Goal: Find specific page/section: Find specific page/section

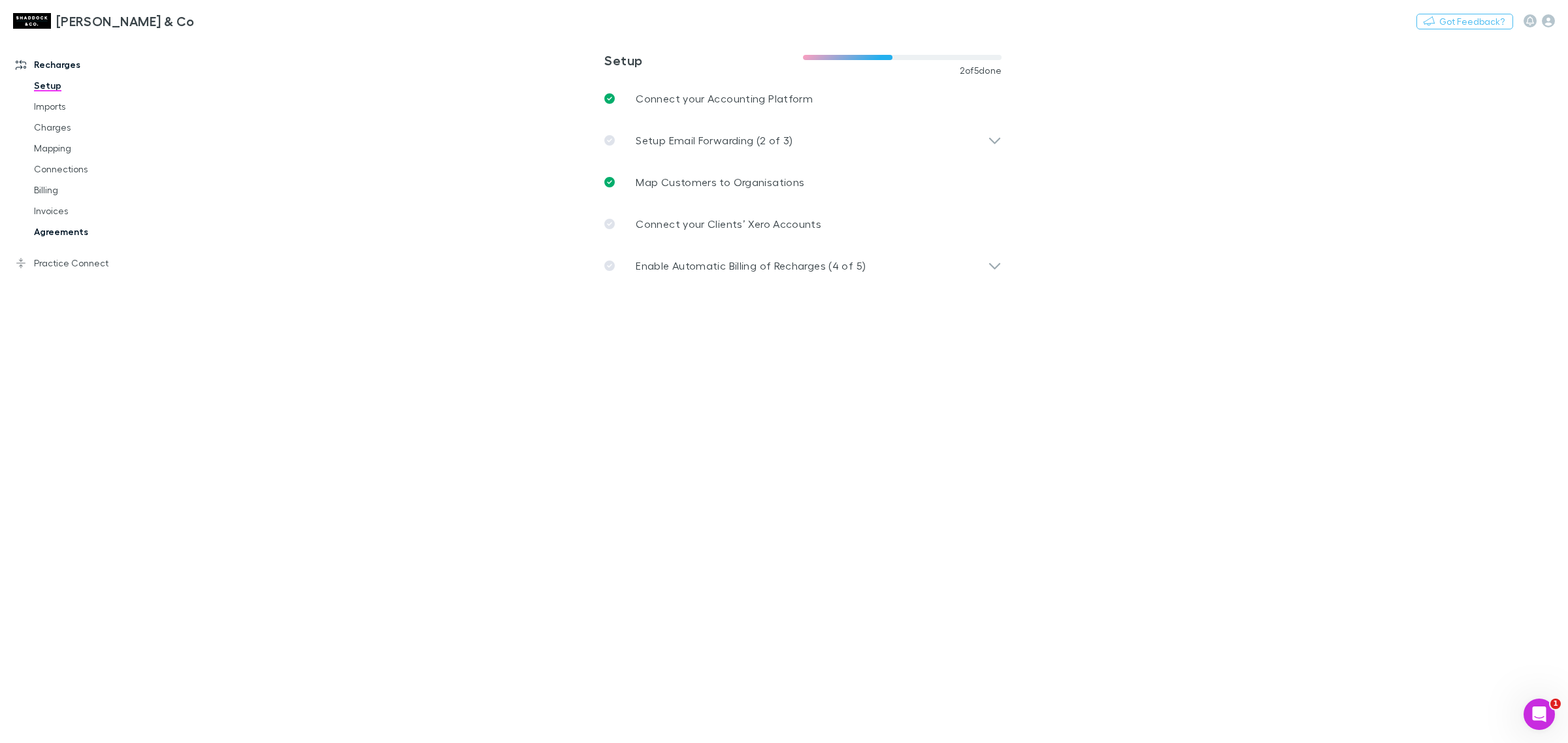
click at [37, 232] on link "Agreements" at bounding box center [102, 231] width 163 height 21
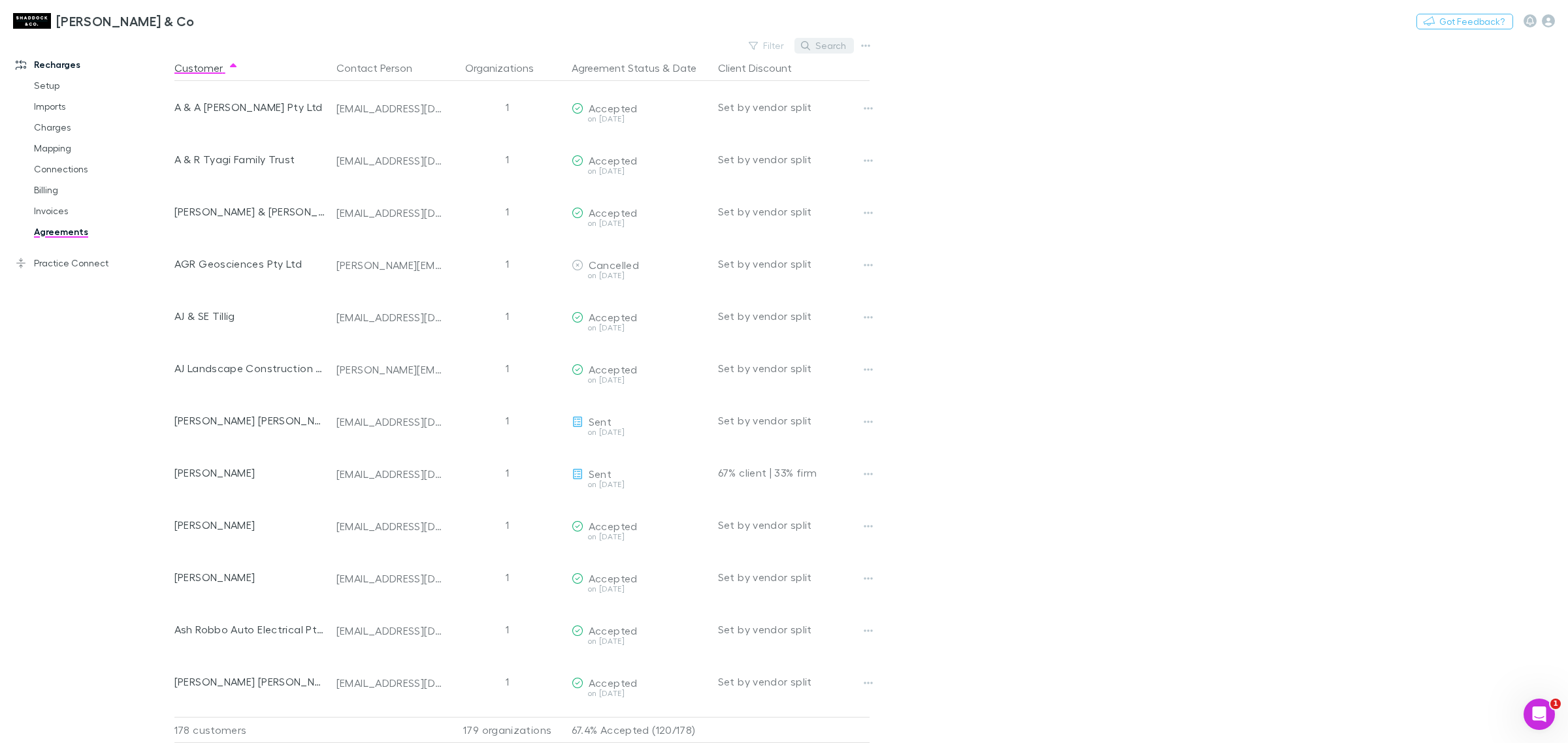
click at [811, 44] on button "Search" at bounding box center [825, 46] width 60 height 16
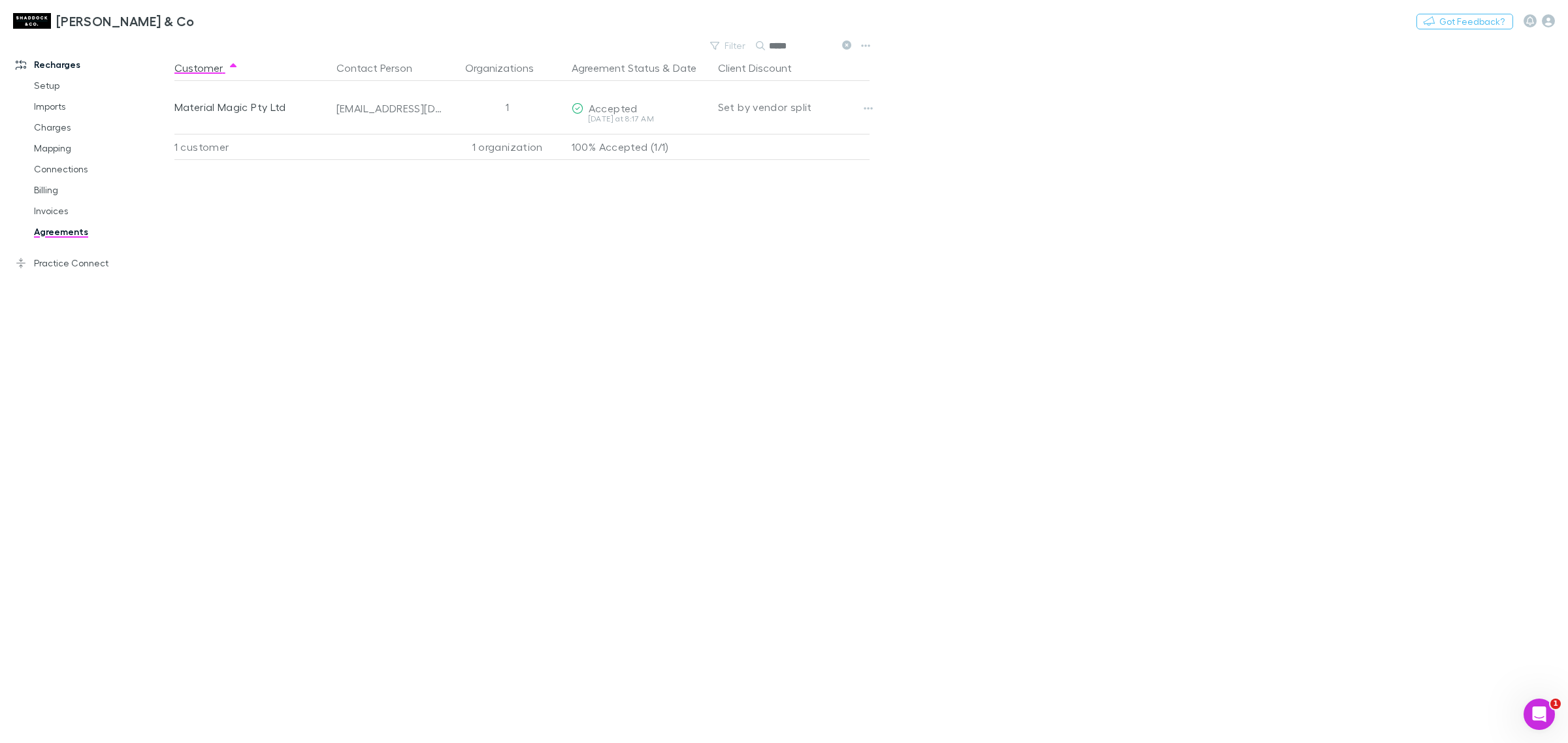
type input "*****"
click at [57, 62] on link "Recharges" at bounding box center [93, 64] width 182 height 21
